Goal: Task Accomplishment & Management: Use online tool/utility

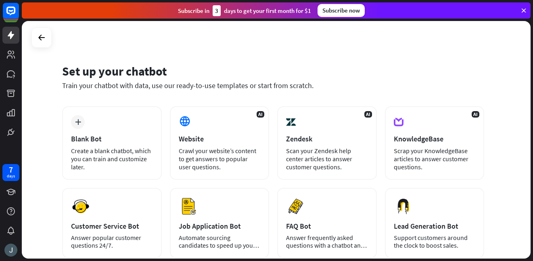
click at [306, 31] on div "Set up your chatbot Train your chatbot with data, use our ready-to-use template…" at bounding box center [276, 139] width 509 height 237
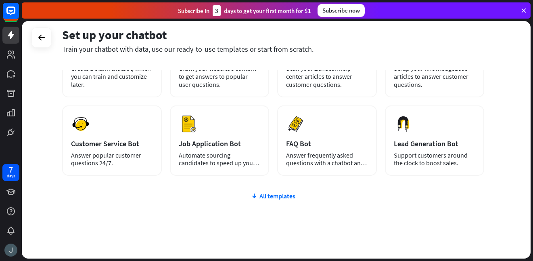
scroll to position [90, 0]
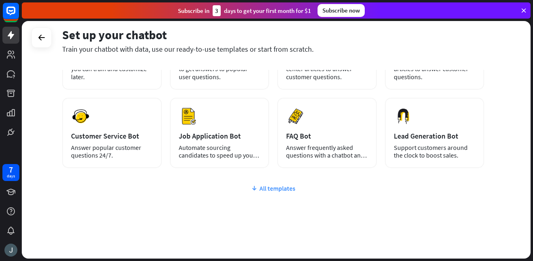
click at [261, 190] on div "All templates" at bounding box center [273, 188] width 422 height 8
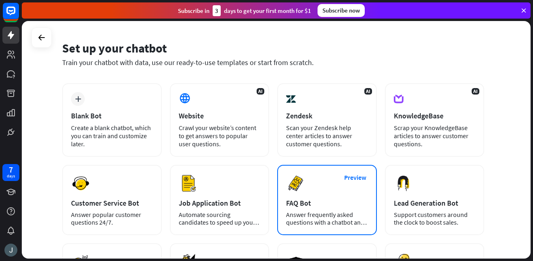
scroll to position [0, 0]
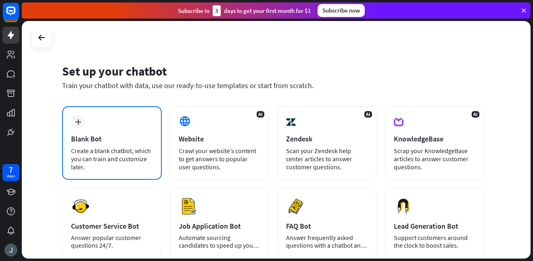
click at [139, 130] on div "plus Blank Bot Create a blank chatbot, which you can train and customize later." at bounding box center [112, 142] width 100 height 73
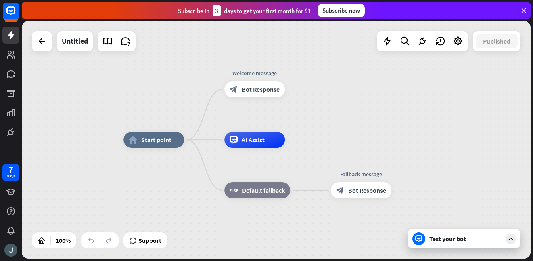
click at [51, 48] on div at bounding box center [42, 41] width 20 height 20
click at [45, 45] on icon at bounding box center [42, 41] width 10 height 10
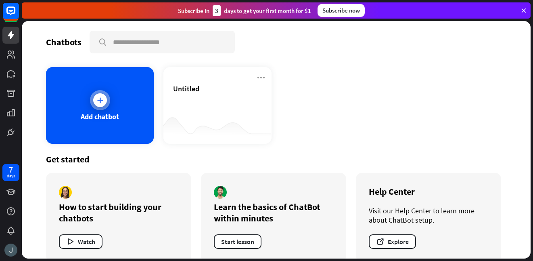
click at [108, 112] on div "Add chatbot" at bounding box center [100, 116] width 38 height 9
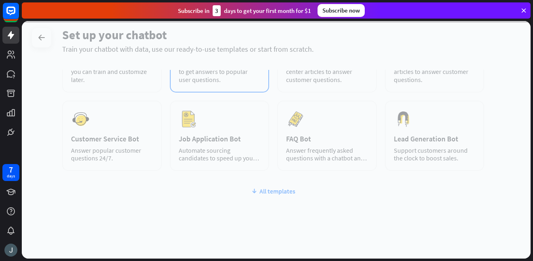
scroll to position [96, 0]
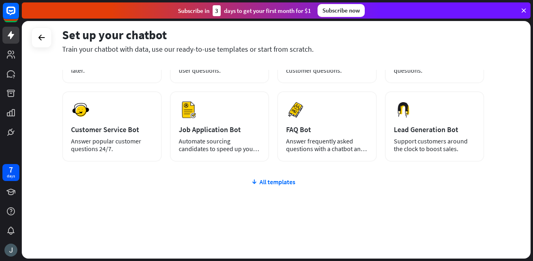
click at [270, 189] on div "plus Blank Bot Create a blank chatbot, which you can train and customize later.…" at bounding box center [273, 134] width 422 height 249
click at [274, 184] on div "All templates" at bounding box center [273, 182] width 422 height 8
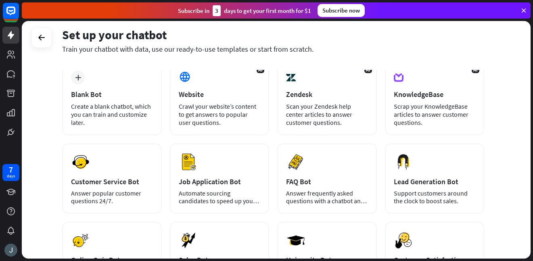
scroll to position [0, 0]
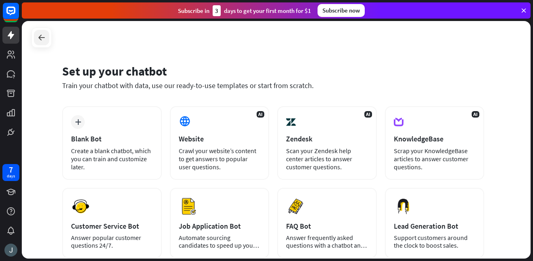
click at [39, 38] on icon at bounding box center [42, 38] width 10 height 10
